Goal: Transaction & Acquisition: Purchase product/service

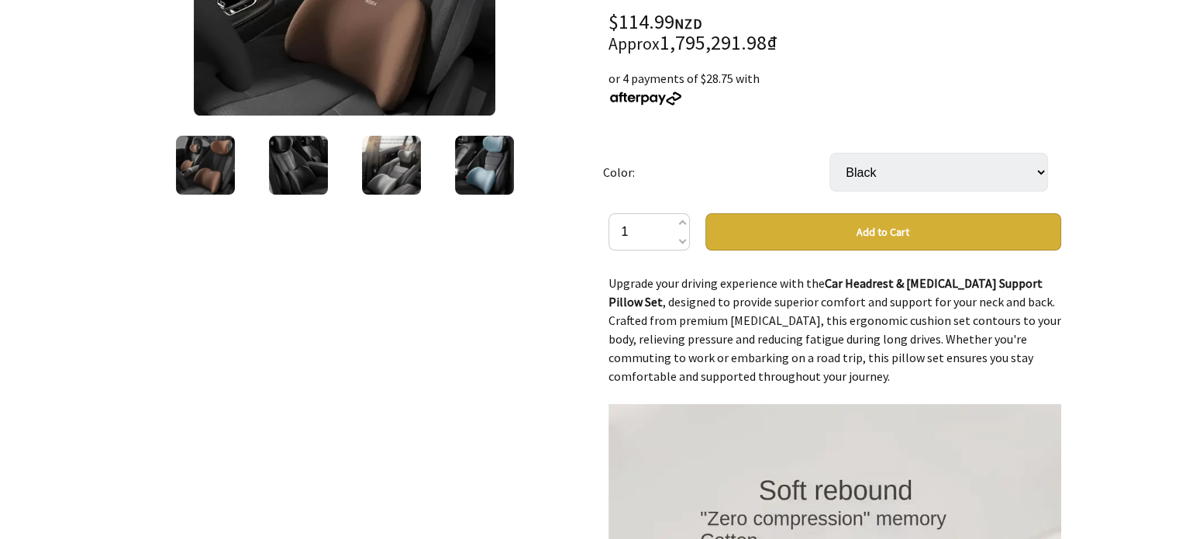
scroll to position [232, 0]
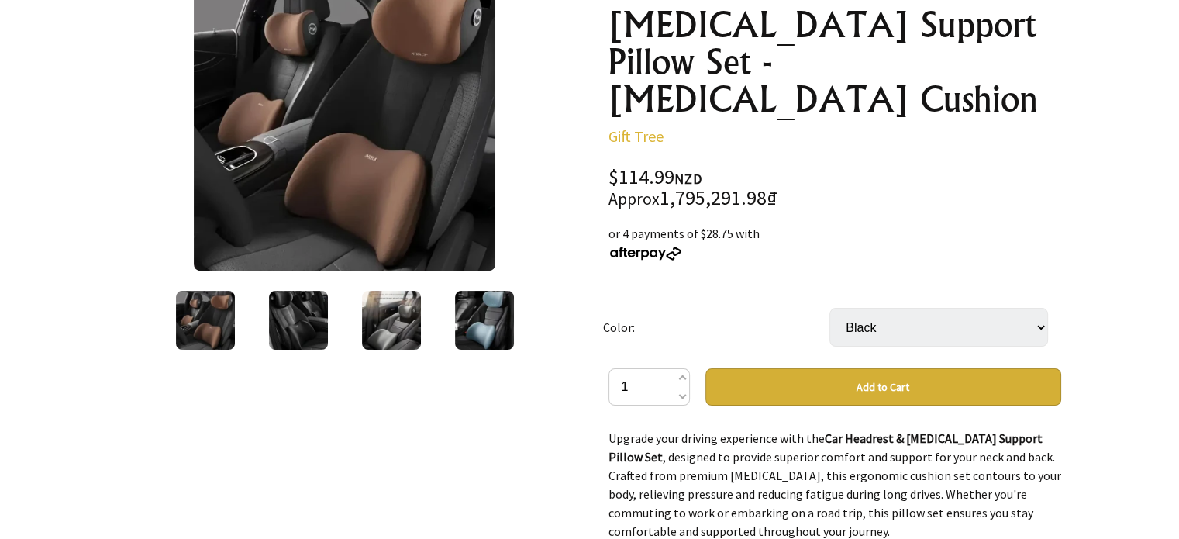
click at [478, 328] on img at bounding box center [484, 320] width 59 height 59
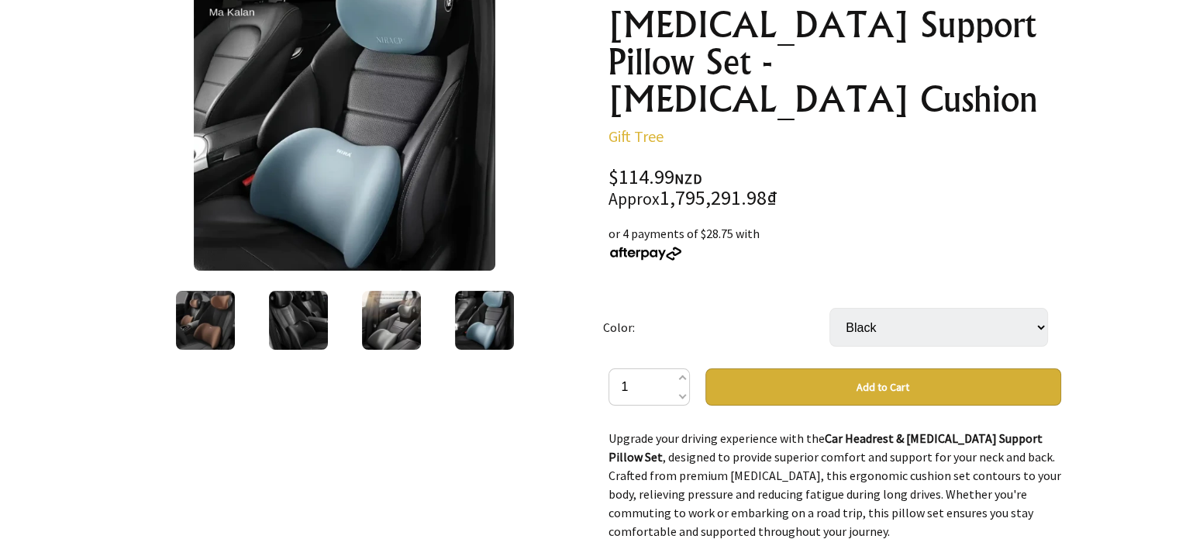
click at [338, 328] on div at bounding box center [298, 319] width 93 height 65
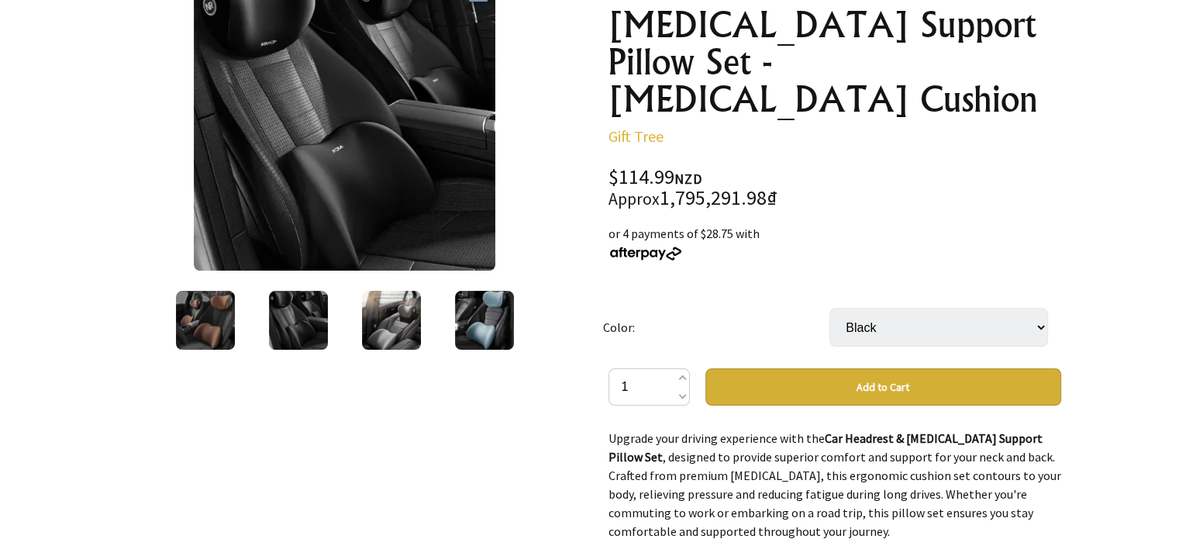
click at [280, 328] on img at bounding box center [298, 320] width 59 height 59
click at [200, 327] on img at bounding box center [205, 320] width 59 height 59
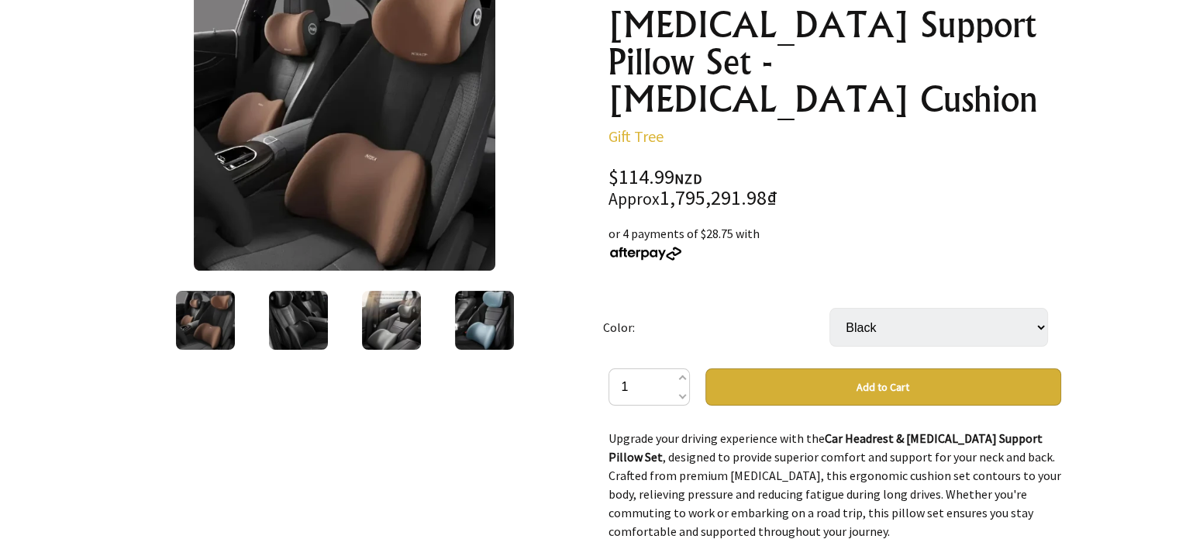
click at [368, 325] on img at bounding box center [391, 320] width 59 height 59
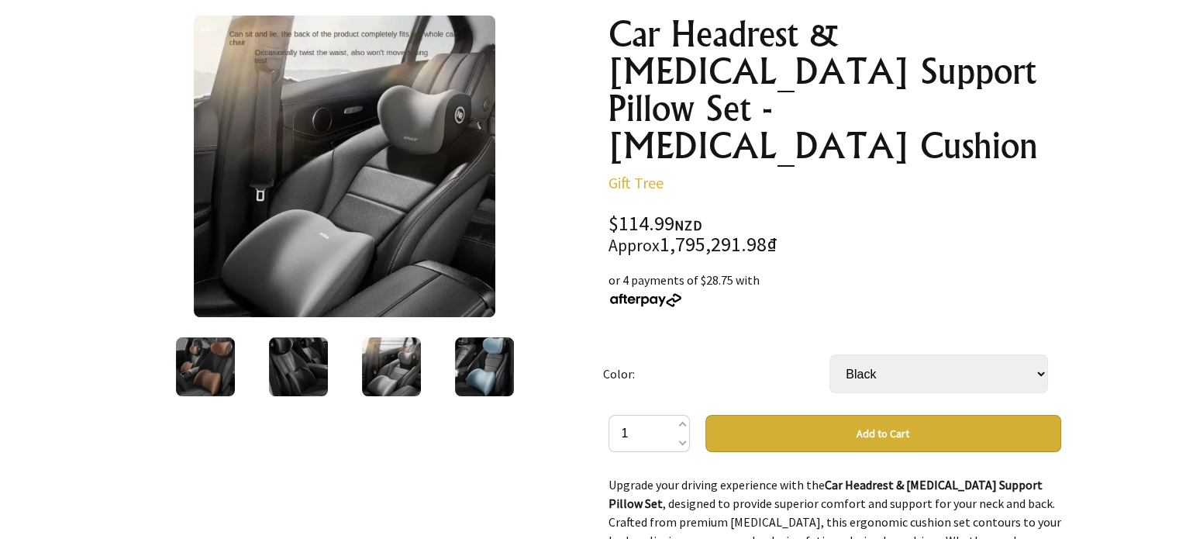
scroll to position [187, 0]
click at [919, 353] on select "Black Blue Brown Pink Gray" at bounding box center [938, 372] width 219 height 39
click at [829, 353] on select "Black Blue Brown Pink Gray" at bounding box center [938, 372] width 219 height 39
click at [909, 353] on select "Black Blue Brown Pink Gray" at bounding box center [938, 372] width 219 height 39
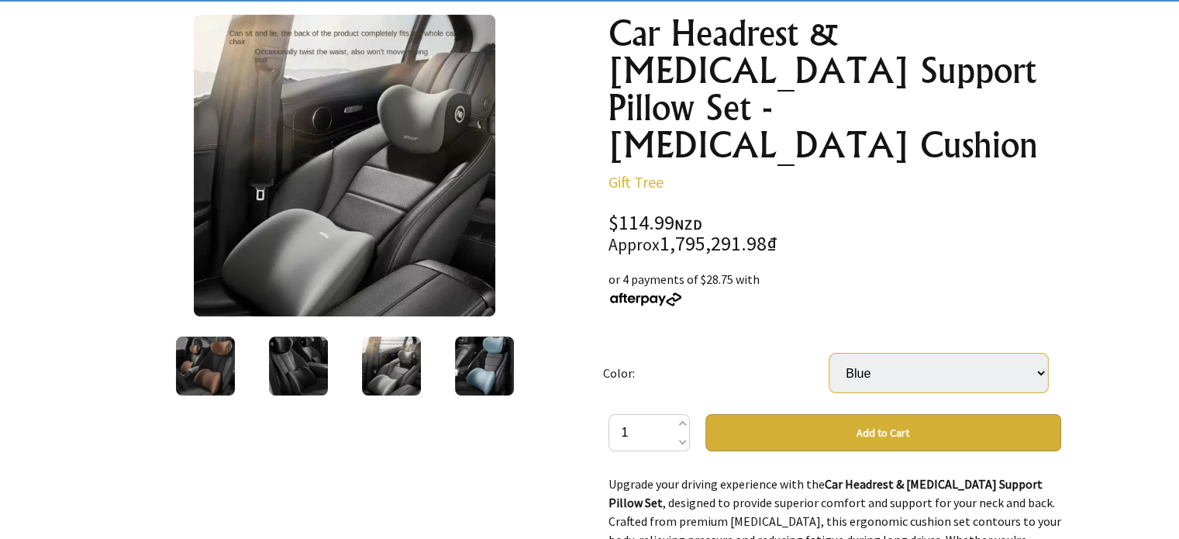
select select "Brown"
click at [829, 353] on select "Black Blue Brown Pink Gray" at bounding box center [938, 372] width 219 height 39
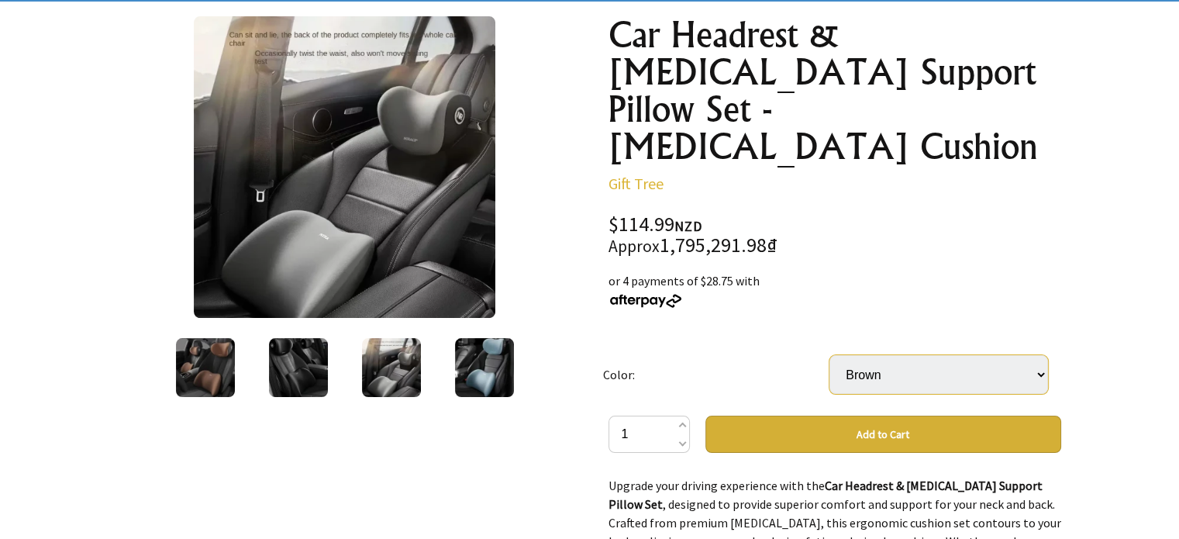
scroll to position [32, 0]
